Goal: Transaction & Acquisition: Obtain resource

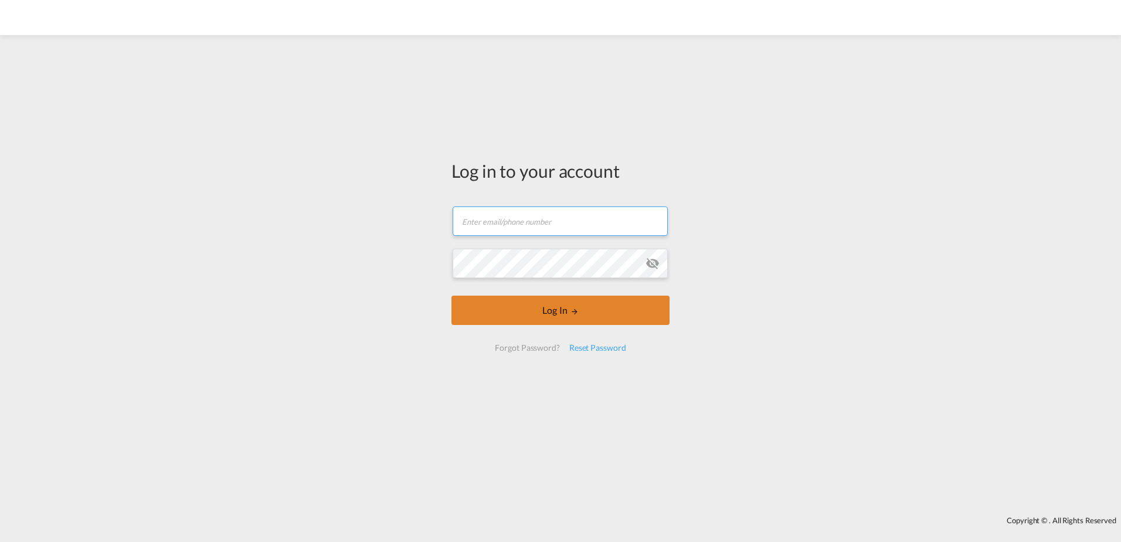
type input "[PERSON_NAME][EMAIL_ADDRESS][PERSON_NAME][DOMAIN_NAME]"
click at [572, 312] on md-icon "LOGIN" at bounding box center [575, 311] width 8 height 8
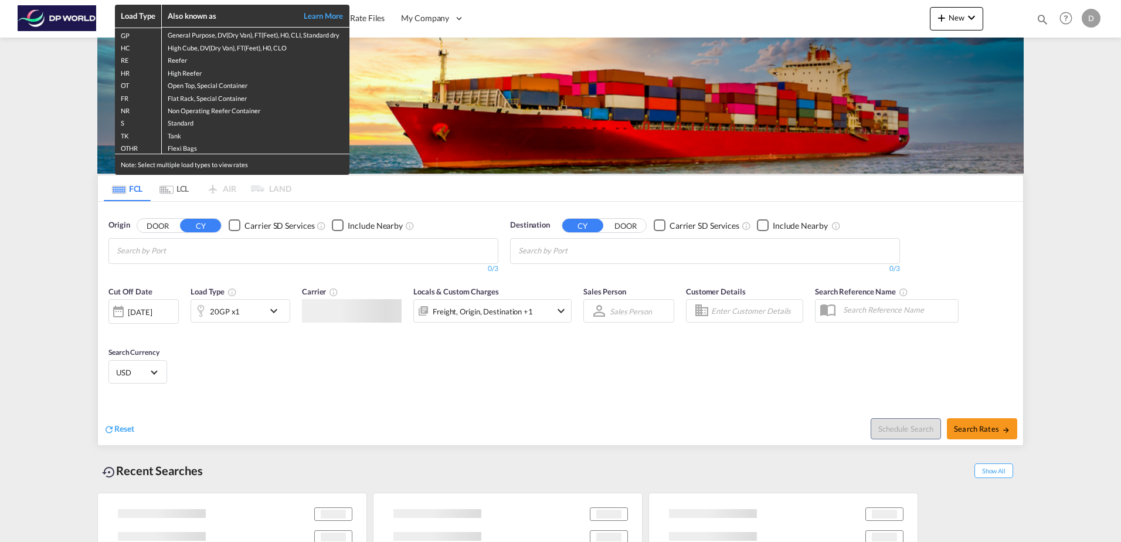
click at [174, 254] on div "Load Type Also known as Learn More GP General Purpose, DV(Dry Van), FT(Feet), H…" at bounding box center [560, 271] width 1121 height 542
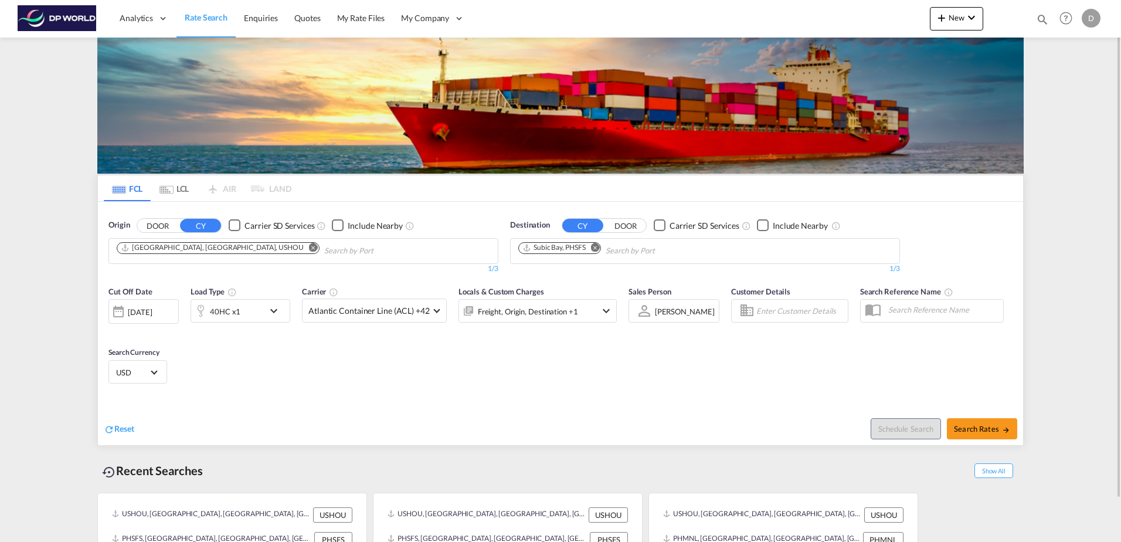
click at [301, 243] on button "Remove" at bounding box center [310, 249] width 18 height 12
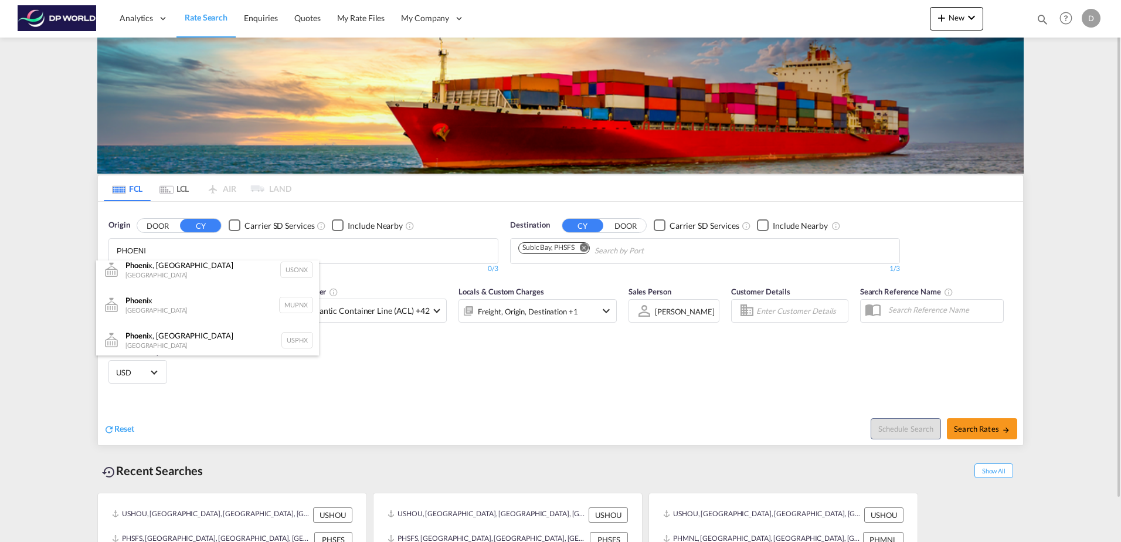
scroll to position [11, 0]
type input "PHOENI"
click at [208, 334] on div "Phoeni x, AZ [GEOGRAPHIC_DATA] USPHX" at bounding box center [207, 337] width 223 height 35
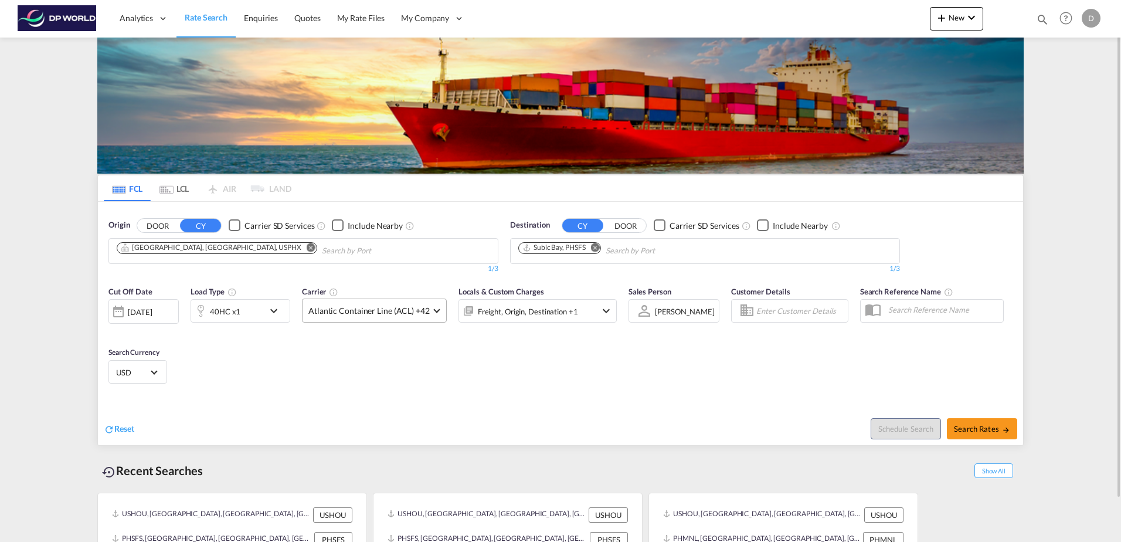
scroll to position [0, 0]
click at [598, 246] on md-icon "Remove" at bounding box center [595, 247] width 9 height 9
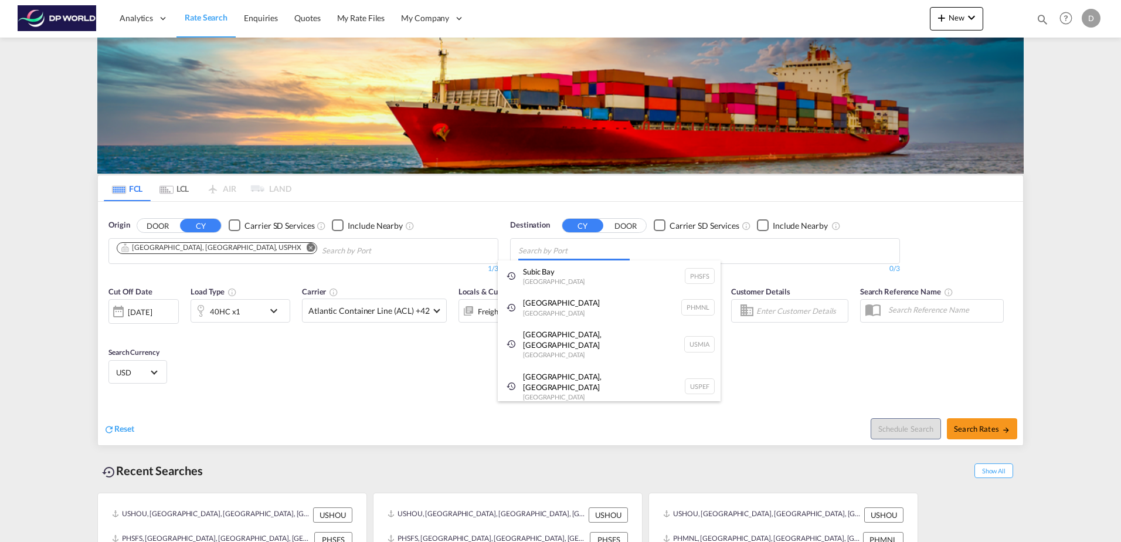
click at [562, 258] on body "Analytics Dashboard Rate Search Enquiries Quotes My Rate Files My Company" at bounding box center [560, 271] width 1121 height 542
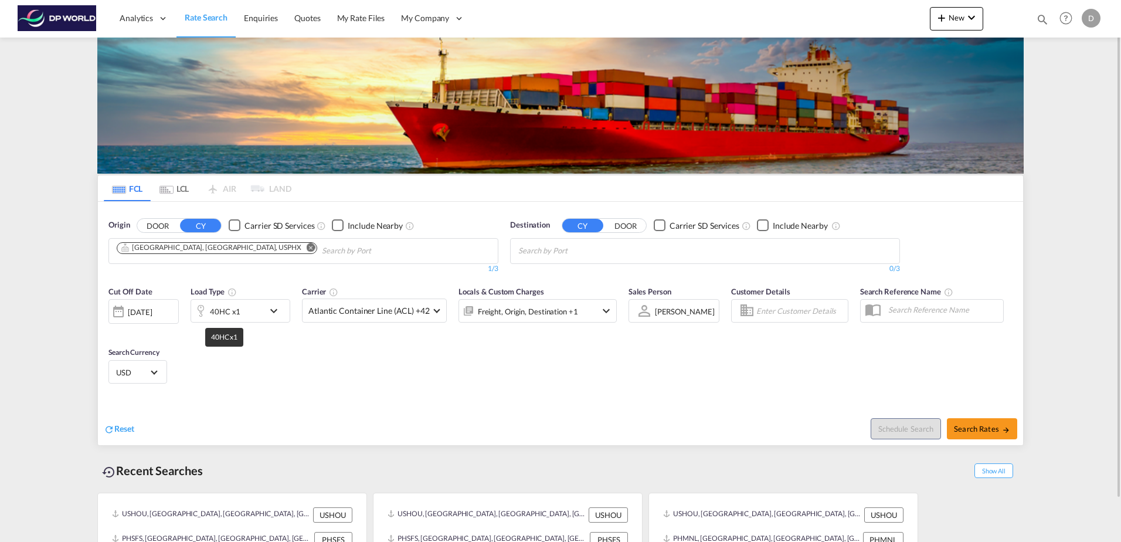
click at [237, 312] on div "40HC x1" at bounding box center [225, 311] width 30 height 16
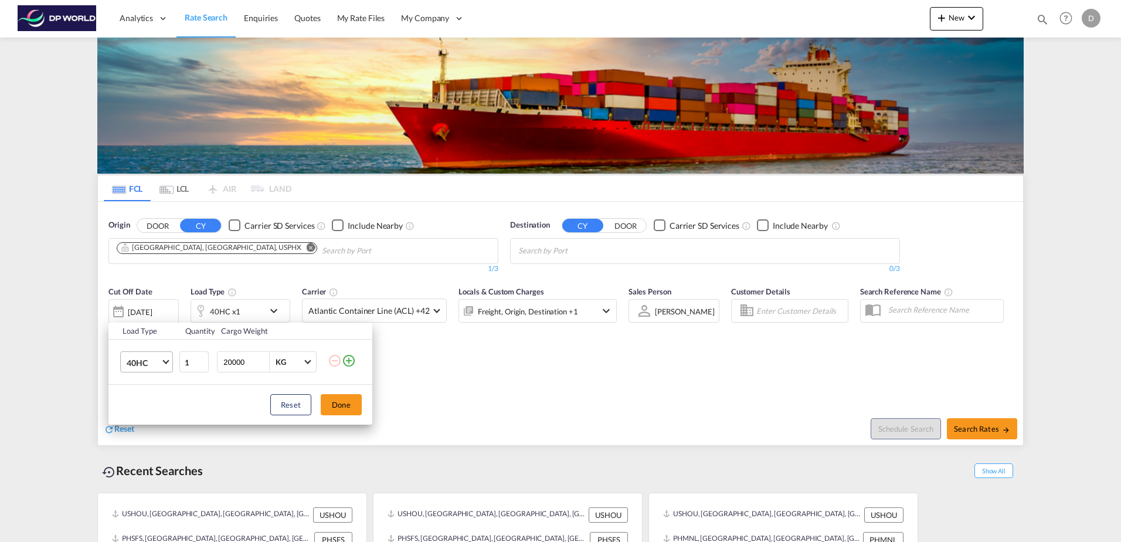
click at [144, 364] on span "40HC" at bounding box center [144, 363] width 34 height 12
click at [149, 310] on md-option "20GP" at bounding box center [157, 306] width 80 height 28
click at [355, 410] on button "Done" at bounding box center [341, 404] width 41 height 21
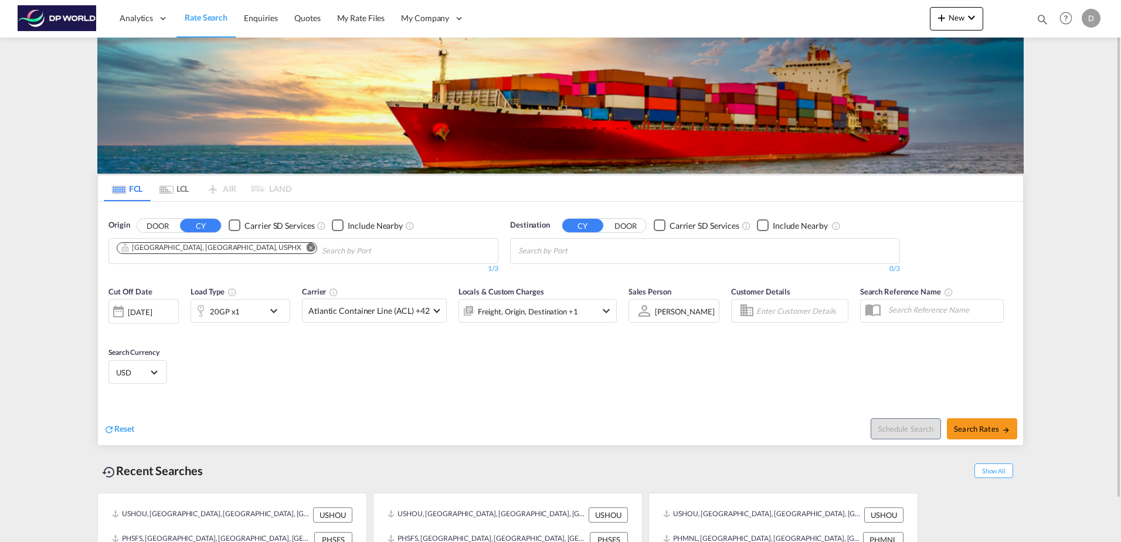
click at [155, 318] on div "[DATE]" at bounding box center [143, 311] width 70 height 25
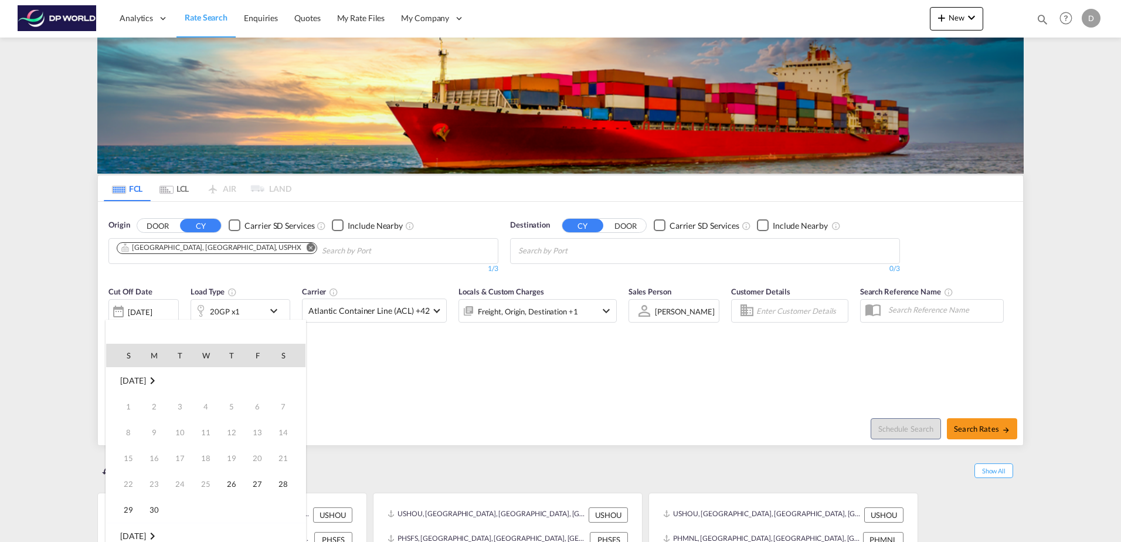
scroll to position [466, 0]
click at [254, 477] on span "26" at bounding box center [257, 483] width 23 height 23
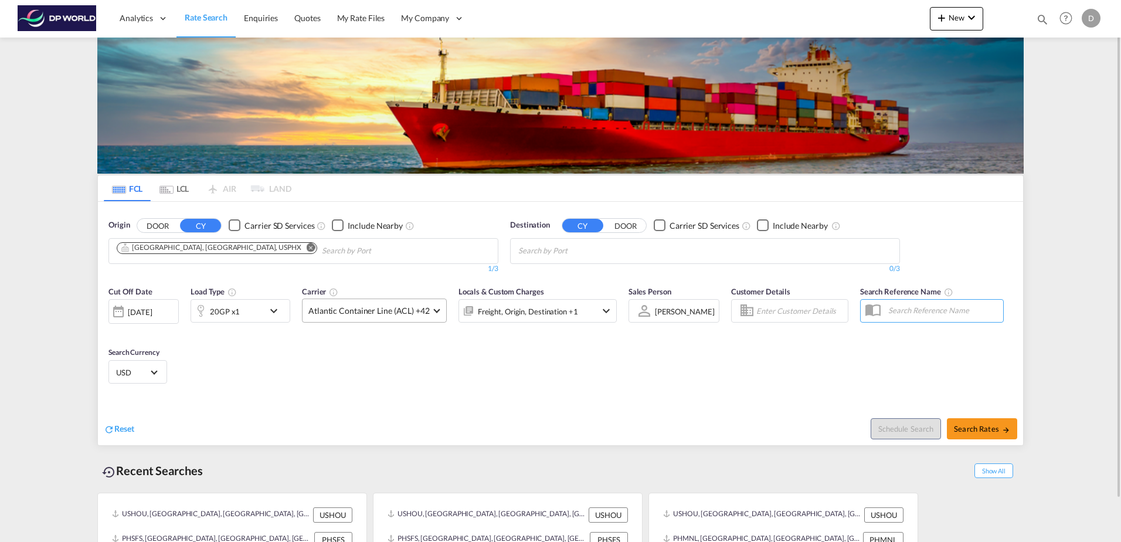
click at [384, 312] on span "Atlantic Container Line (ACL) +42" at bounding box center [368, 311] width 121 height 12
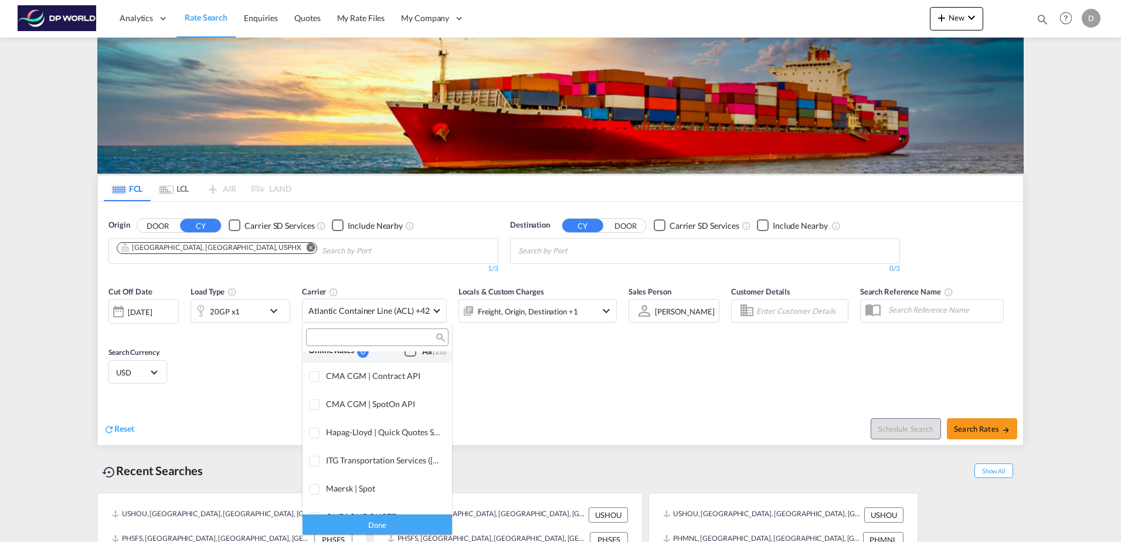
scroll to position [0, 0]
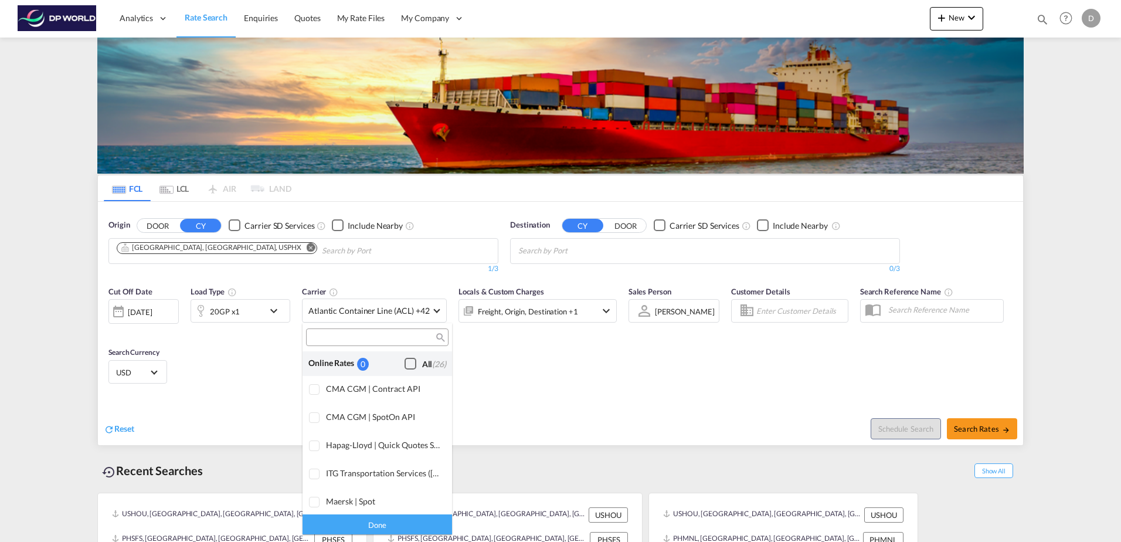
click at [405, 367] on div "Checkbox No Ink" at bounding box center [411, 364] width 12 height 12
click at [425, 523] on div "Done" at bounding box center [378, 524] width 150 height 21
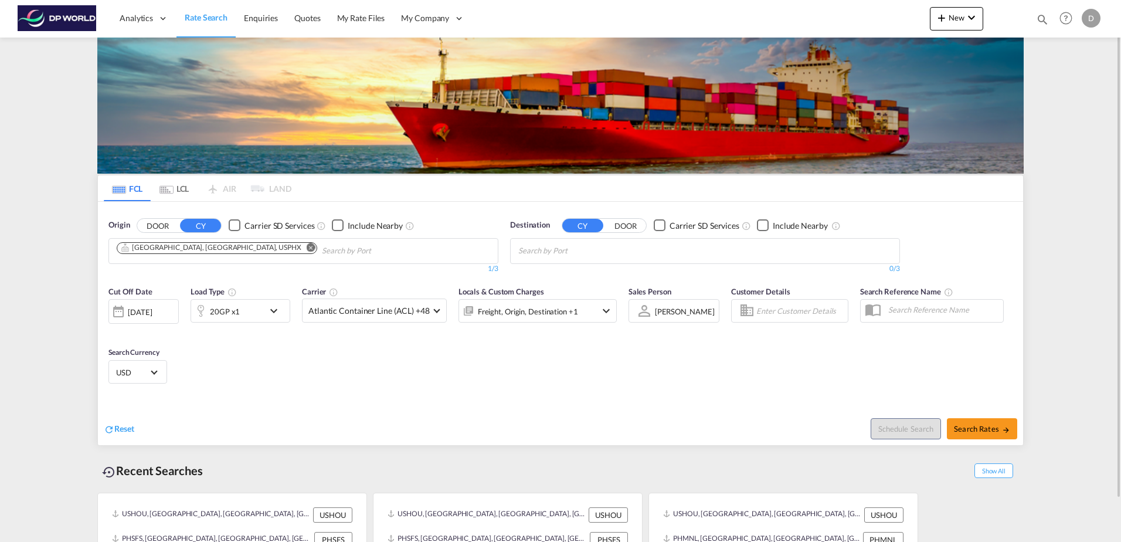
click at [557, 402] on div "Reset Schedule Search Search Rates" at bounding box center [560, 419] width 925 height 51
click at [567, 258] on body "Analytics Dashboard Rate Search Enquiries Quotes My Rate Files My Company" at bounding box center [560, 271] width 1121 height 542
type input "HONO"
click at [565, 282] on div "Hono lulu, [GEOGRAPHIC_DATA] [GEOGRAPHIC_DATA] USHNL" at bounding box center [609, 277] width 223 height 35
click at [974, 434] on button "Search Rates" at bounding box center [982, 428] width 70 height 21
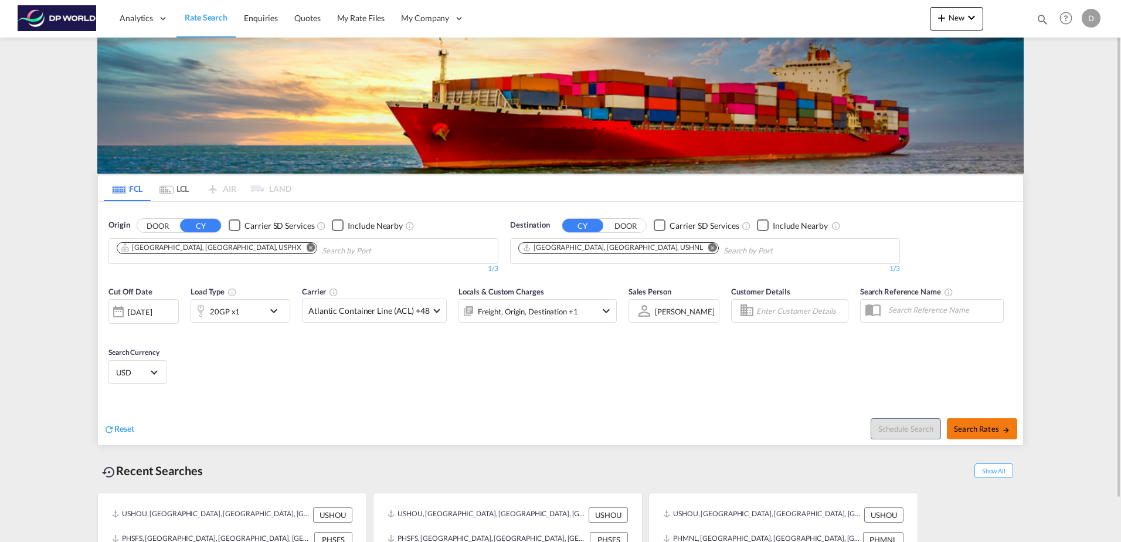
type input "USPHX to USHNL / [DATE]"
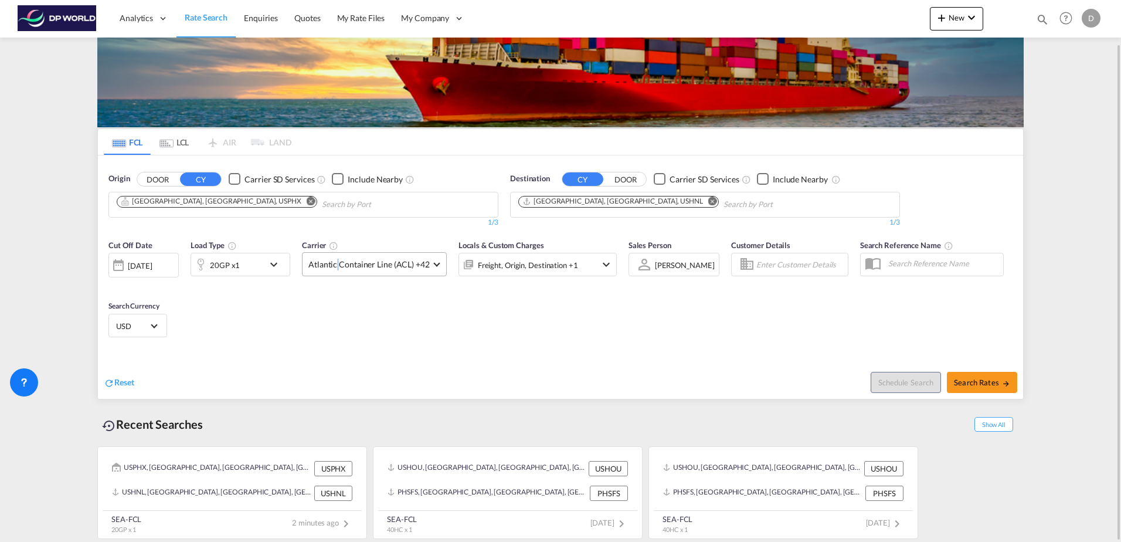
click at [338, 268] on span "Atlantic Container Line (ACL) +42" at bounding box center [368, 265] width 121 height 12
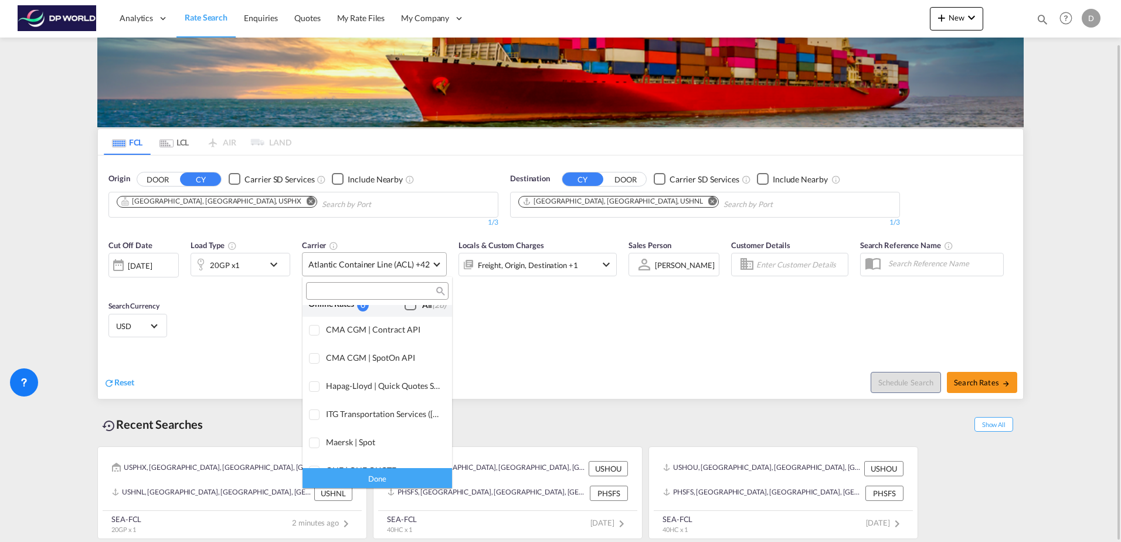
scroll to position [0, 0]
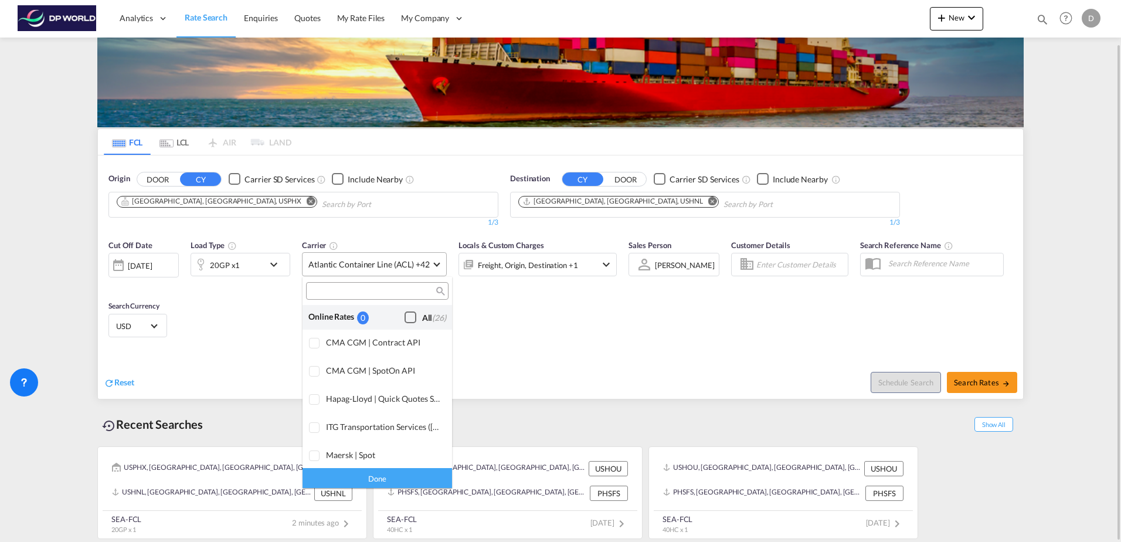
click at [405, 311] on div "Checkbox No Ink" at bounding box center [411, 317] width 12 height 12
click at [384, 479] on div "Done" at bounding box center [378, 477] width 150 height 21
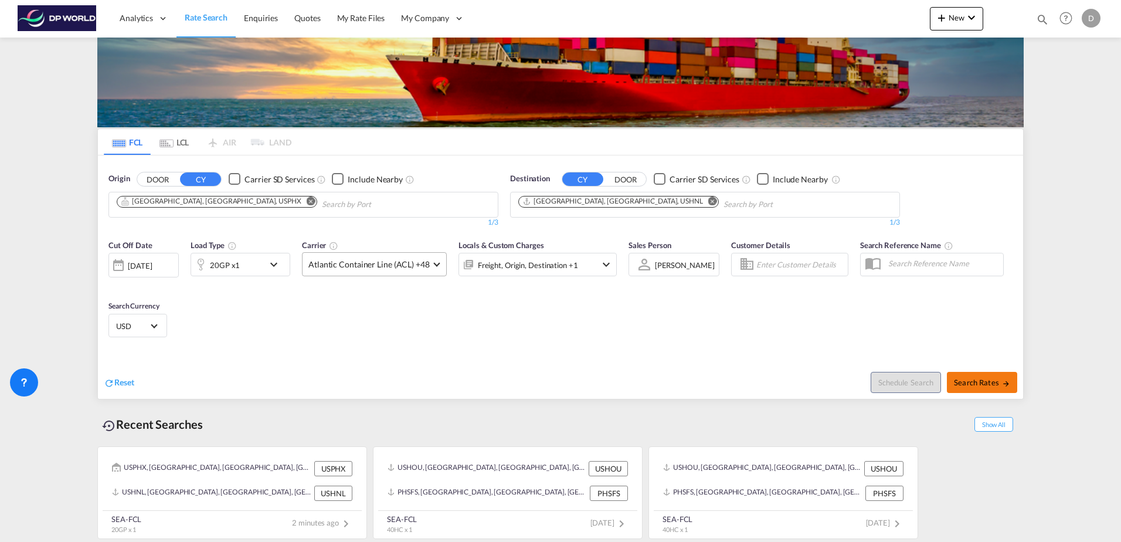
click at [994, 388] on button "Search Rates" at bounding box center [982, 382] width 70 height 21
type input "USPHX to USHNL / [DATE]"
